Goal: Task Accomplishment & Management: Manage account settings

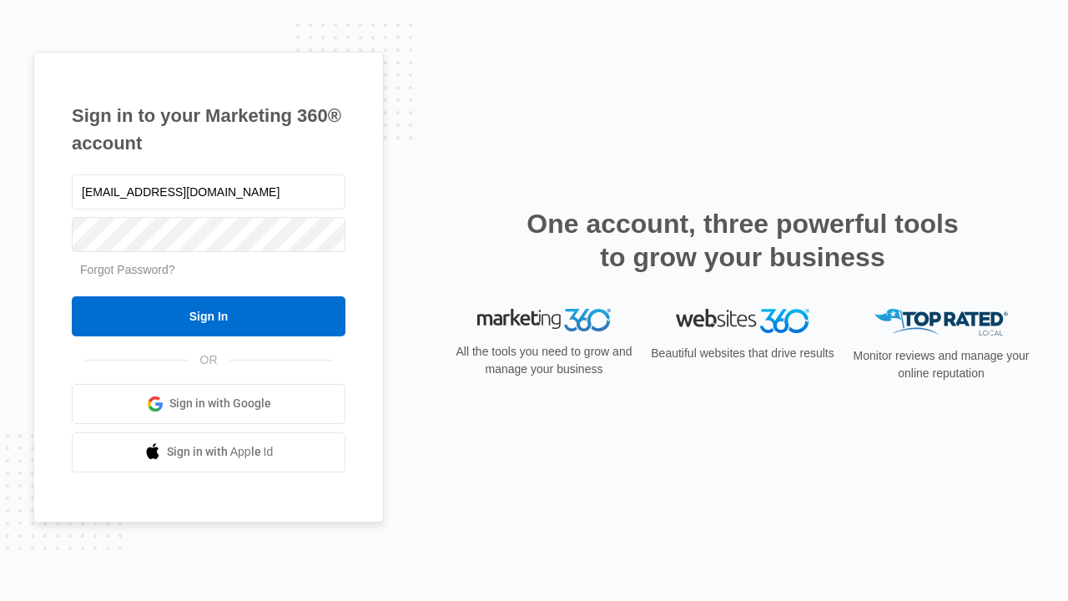
type input "dankie614@gmail.com"
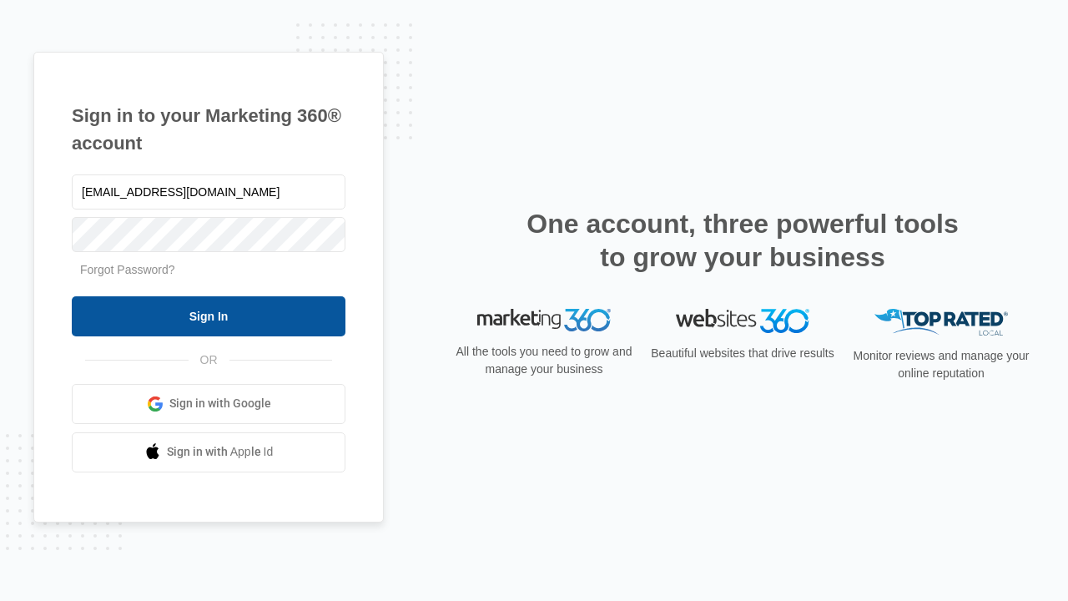
click at [209, 316] on input "Sign In" at bounding box center [209, 316] width 274 height 40
